Goal: Information Seeking & Learning: Find specific fact

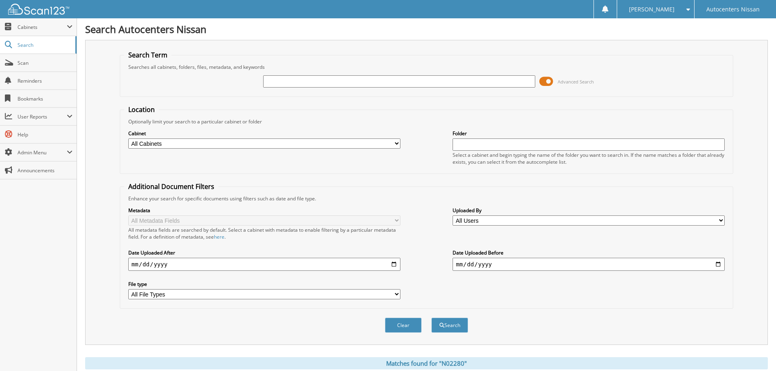
click at [286, 79] on input "text" at bounding box center [399, 81] width 272 height 12
type input "N02208"
click at [431, 318] on button "Search" at bounding box center [449, 325] width 37 height 15
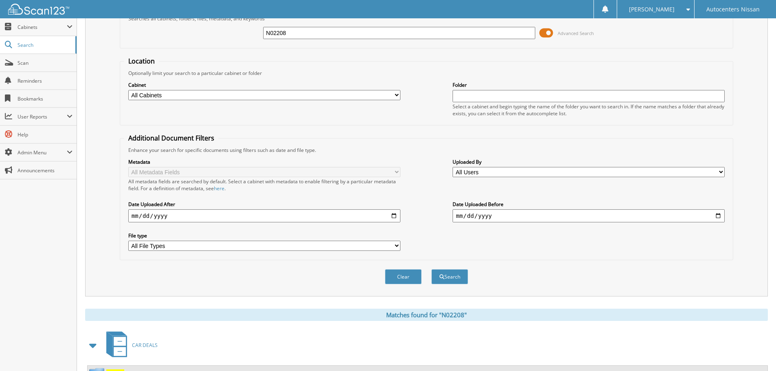
scroll to position [0, 0]
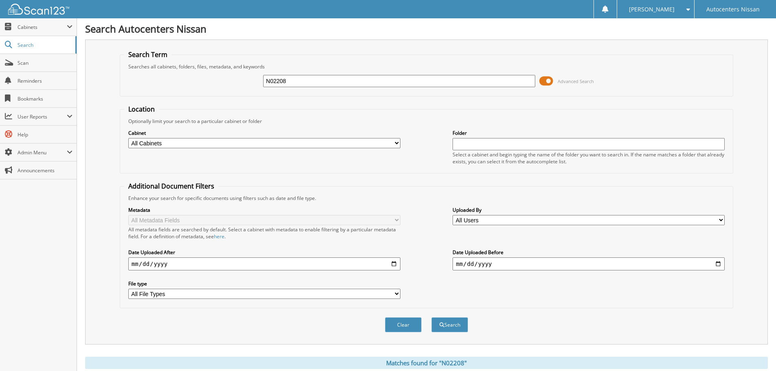
click at [291, 77] on input "N02208" at bounding box center [399, 81] width 272 height 12
type input "N02280"
click at [431, 317] on button "Search" at bounding box center [449, 324] width 37 height 15
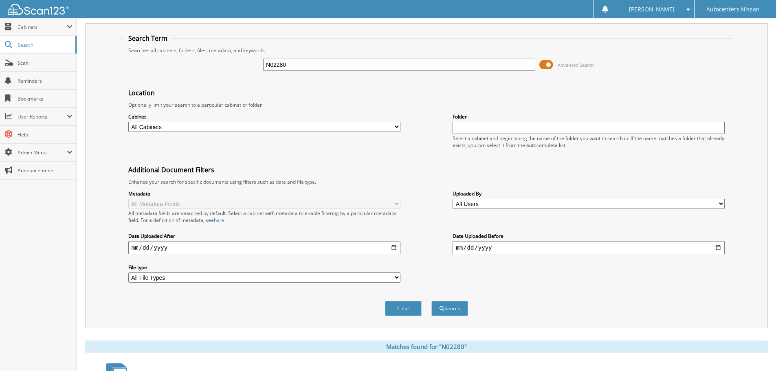
scroll to position [10, 0]
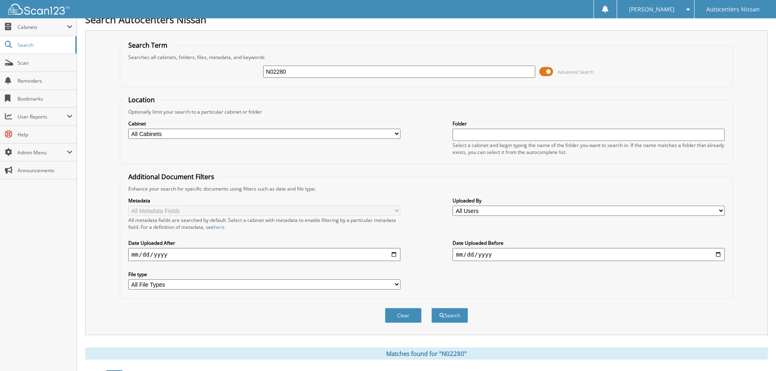
click at [291, 75] on input "N02280" at bounding box center [399, 72] width 272 height 12
type input "N02208"
click at [431, 308] on button "Search" at bounding box center [449, 315] width 37 height 15
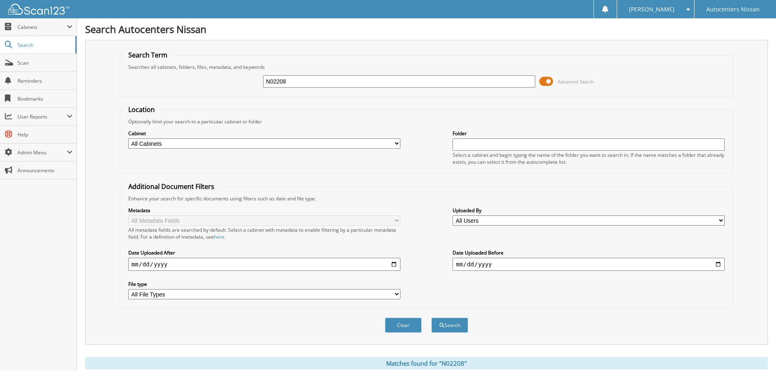
click at [294, 80] on input "N02208" at bounding box center [399, 81] width 272 height 12
type input "N"
click at [267, 85] on input "text" at bounding box center [399, 81] width 272 height 12
type input "N02172"
click at [431, 318] on button "Search" at bounding box center [449, 325] width 37 height 15
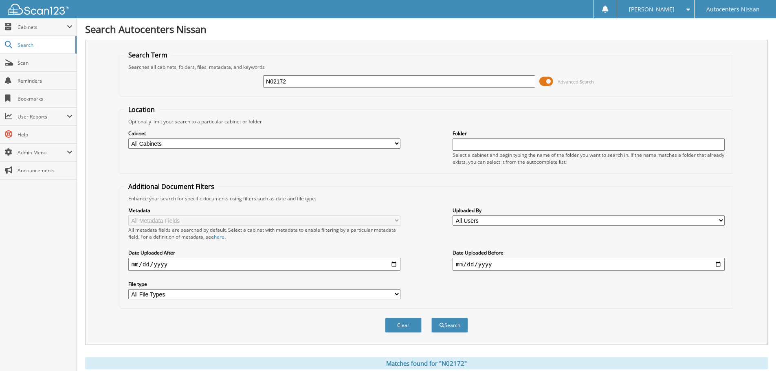
click at [300, 81] on input "N02172" at bounding box center [399, 81] width 272 height 12
type input "N02208"
click at [431, 318] on button "Search" at bounding box center [449, 325] width 37 height 15
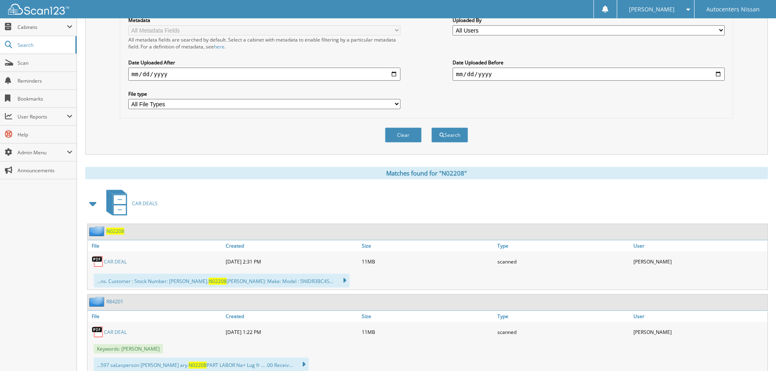
scroll to position [244, 0]
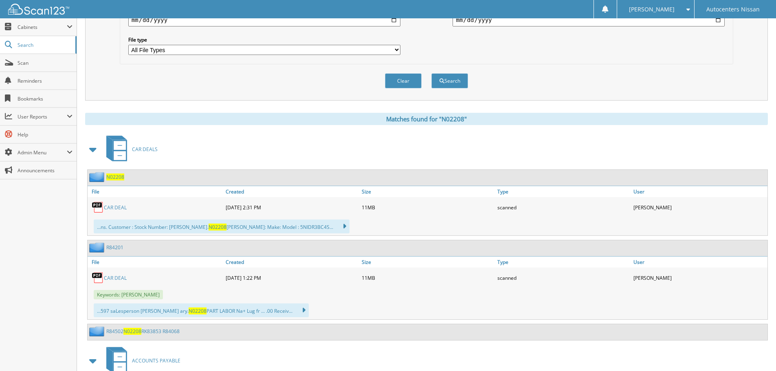
click at [119, 248] on link "R84201" at bounding box center [114, 247] width 17 height 7
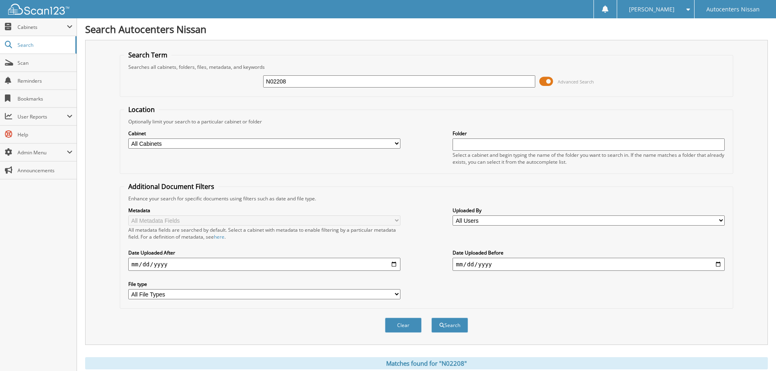
click at [300, 80] on input "N02208" at bounding box center [399, 81] width 272 height 12
click at [431, 318] on button "Search" at bounding box center [449, 325] width 37 height 15
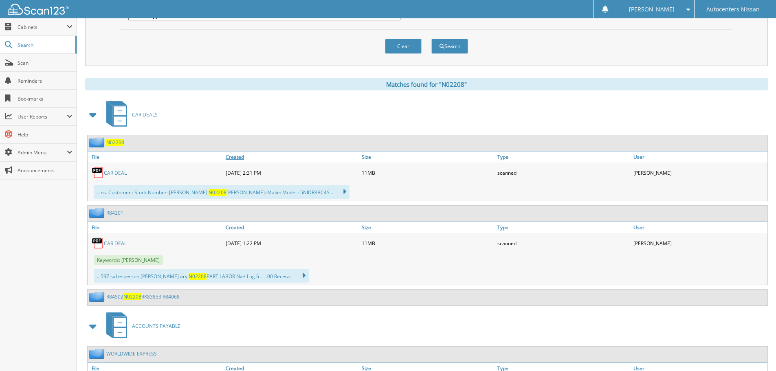
scroll to position [285, 0]
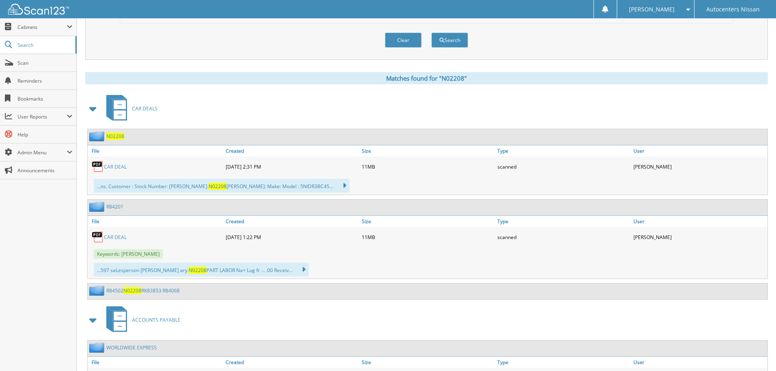
click at [114, 136] on span "N02208" at bounding box center [115, 136] width 18 height 7
